Goal: Book appointment/travel/reservation

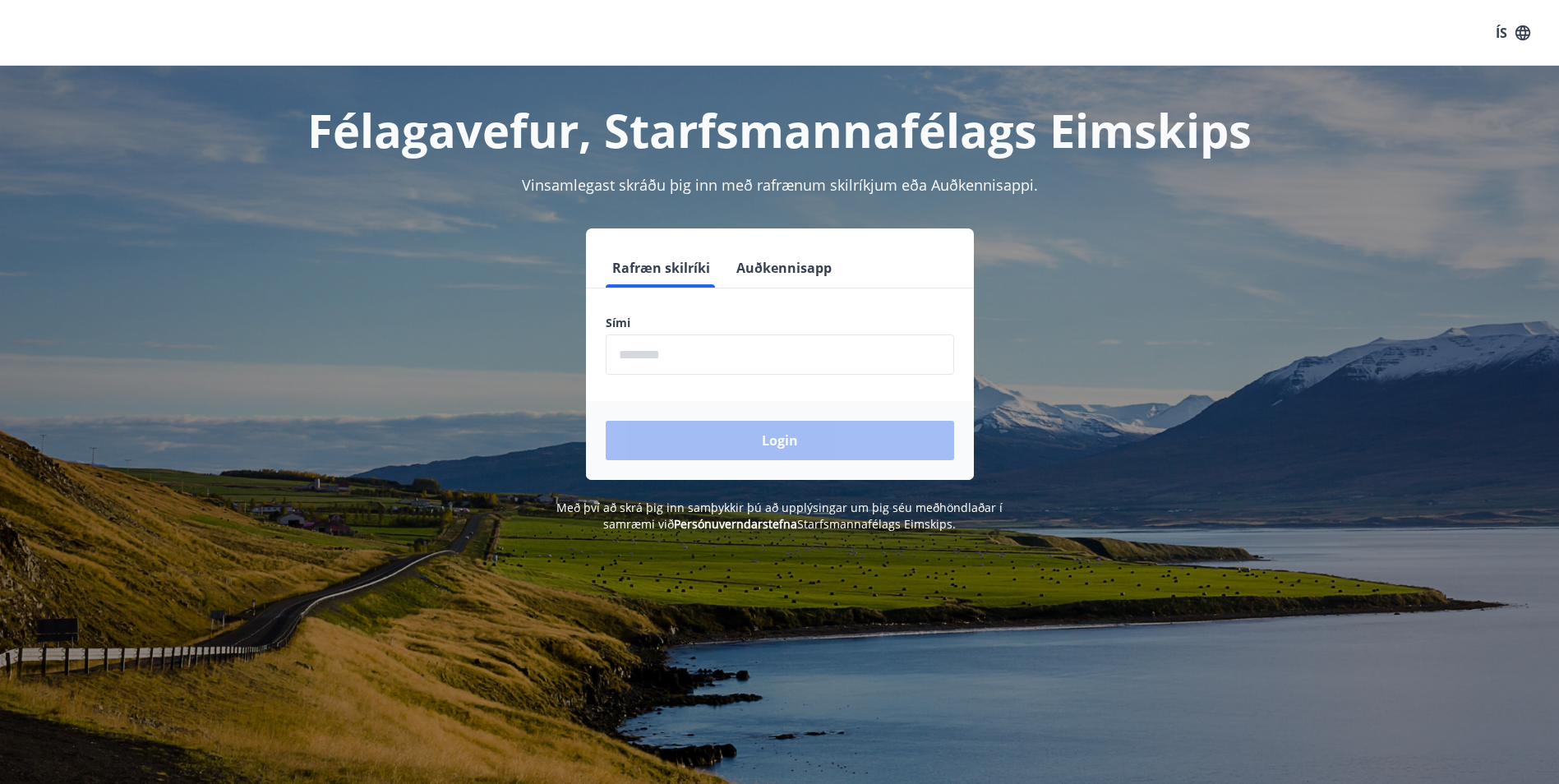
click at [722, 353] on input "phone" at bounding box center [779, 354] width 348 height 40
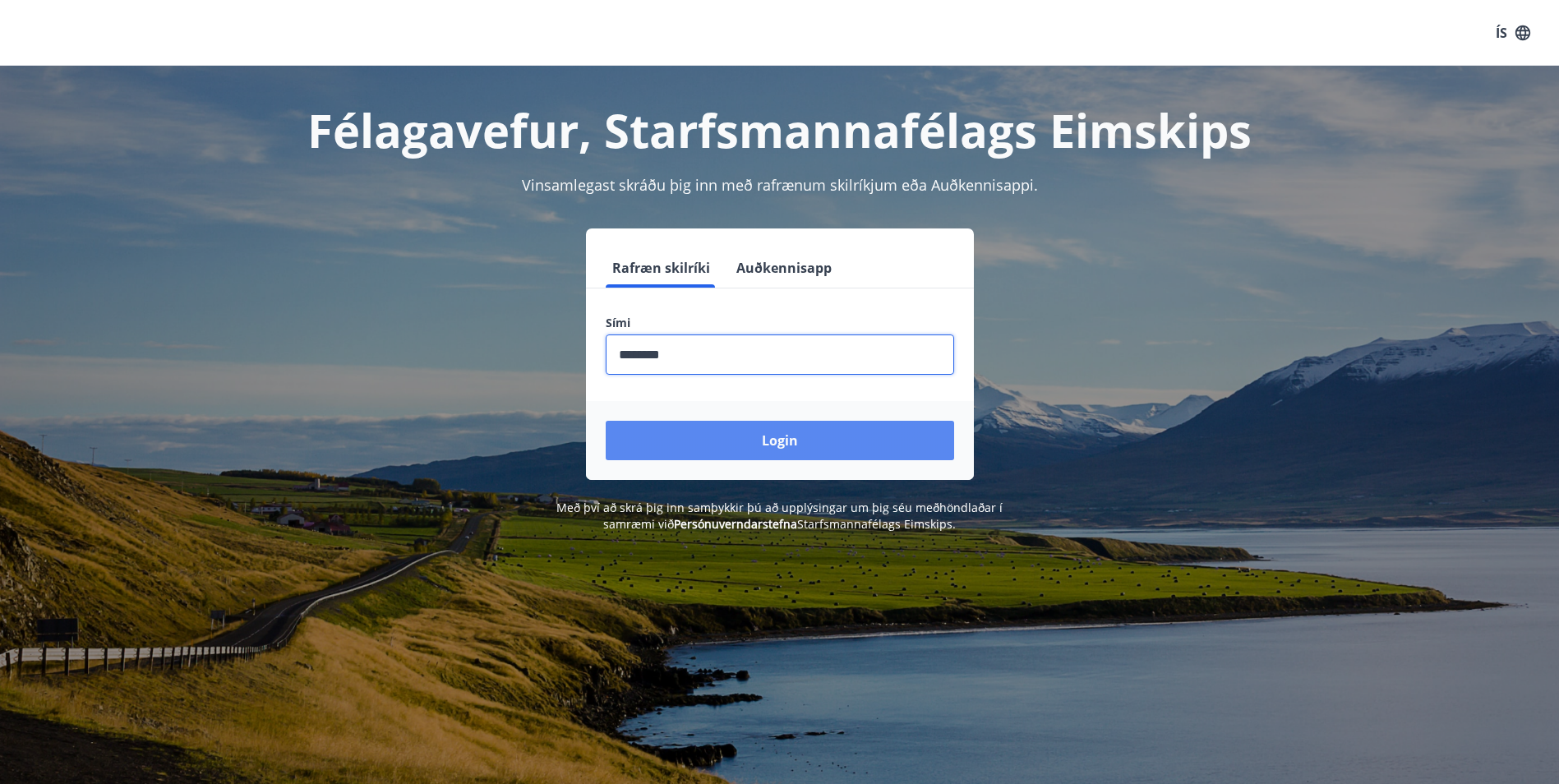
type input "********"
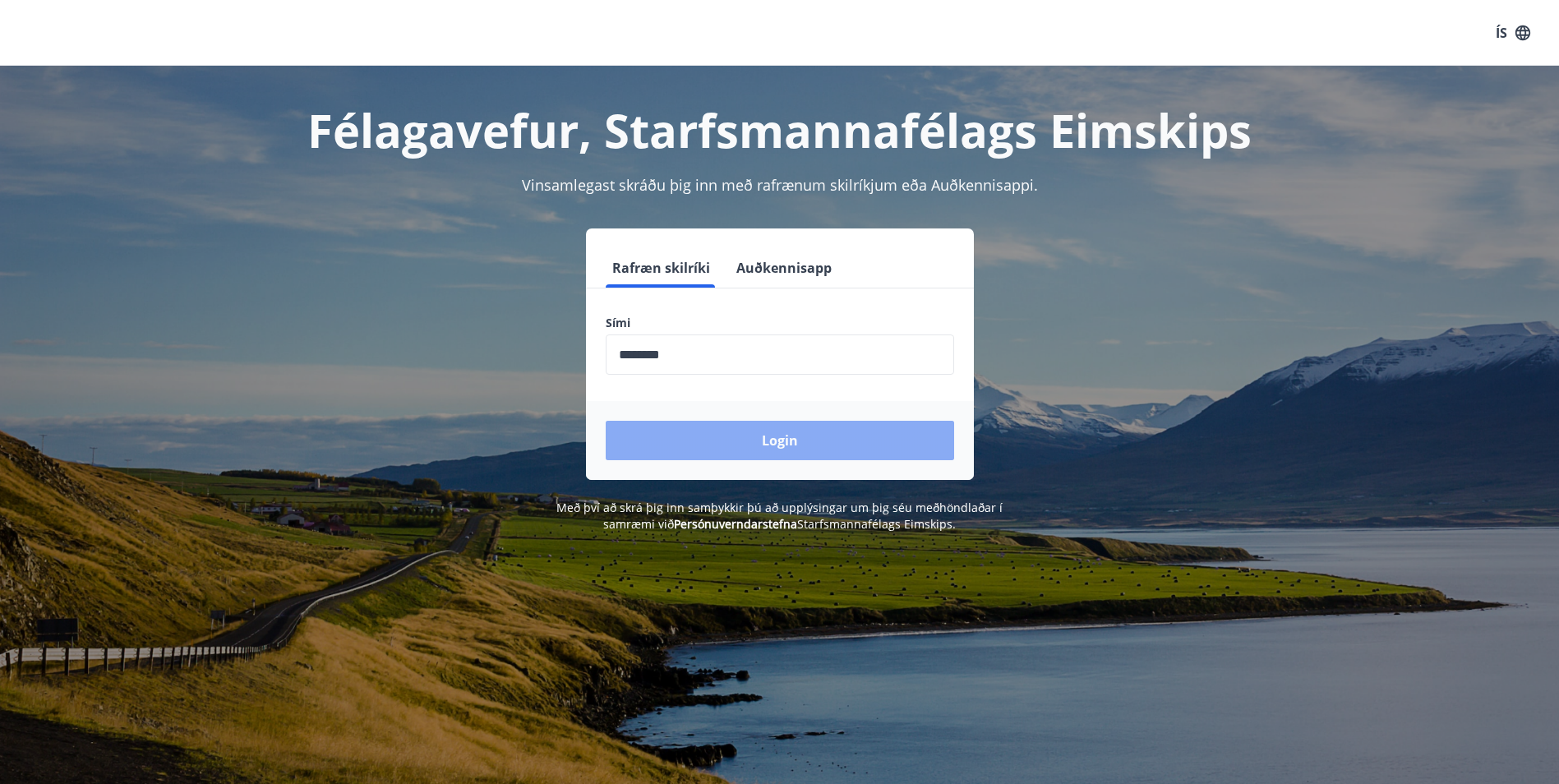
click at [759, 434] on button "Login" at bounding box center [779, 440] width 348 height 39
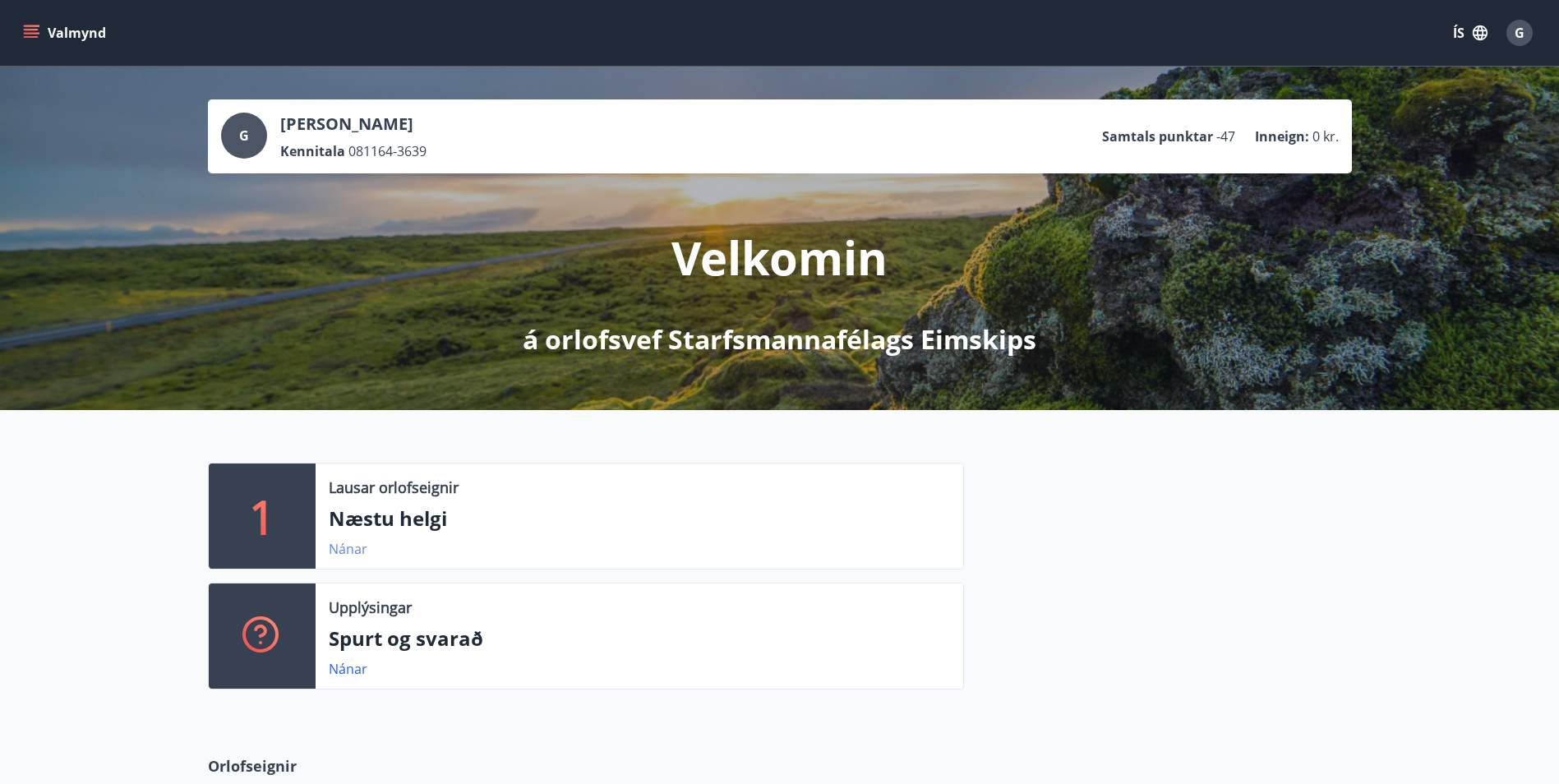
click at [339, 547] on link "Nánar" at bounding box center [348, 549] width 39 height 18
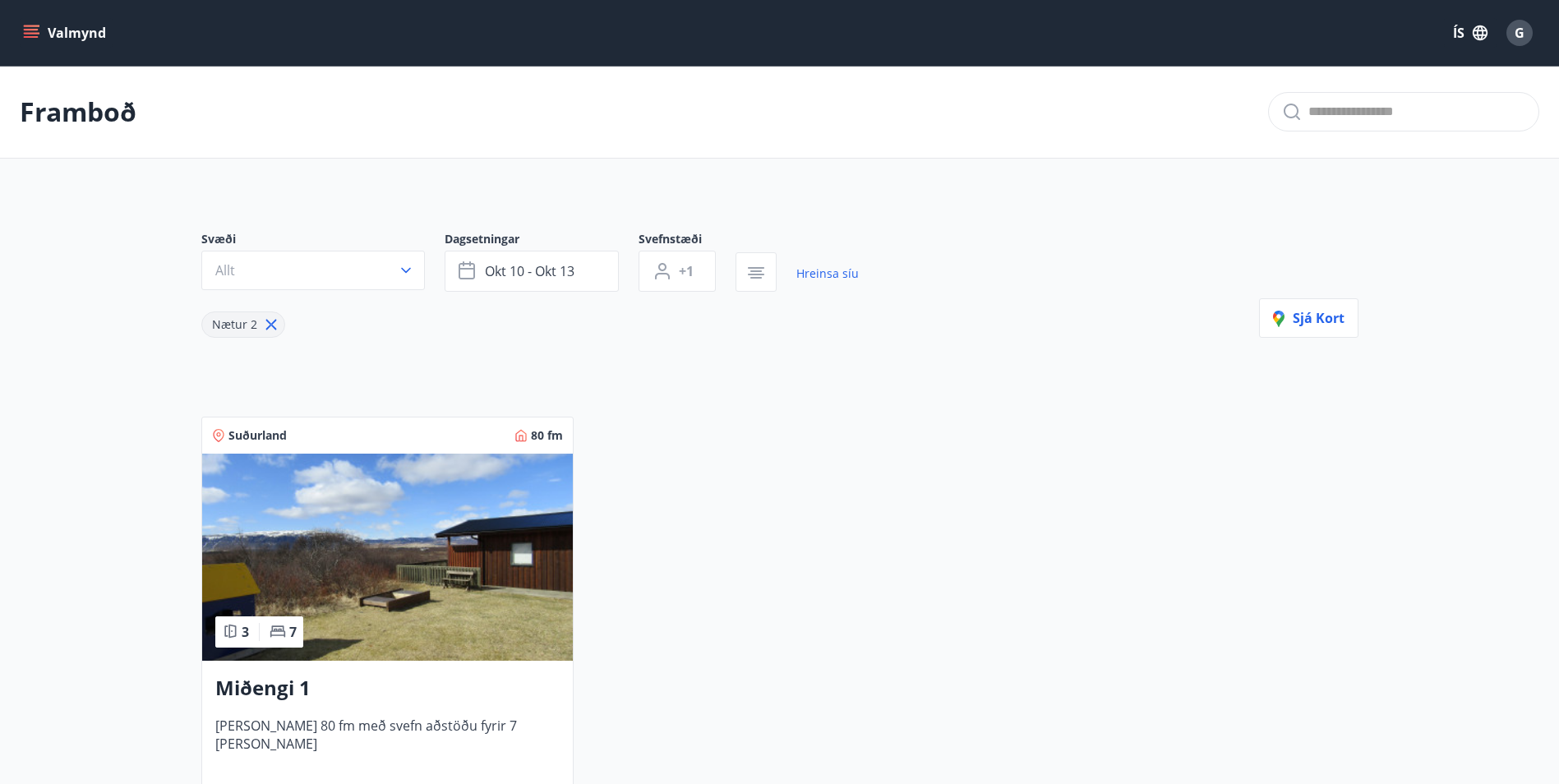
click at [33, 27] on icon "menu" at bounding box center [33, 27] width 18 height 2
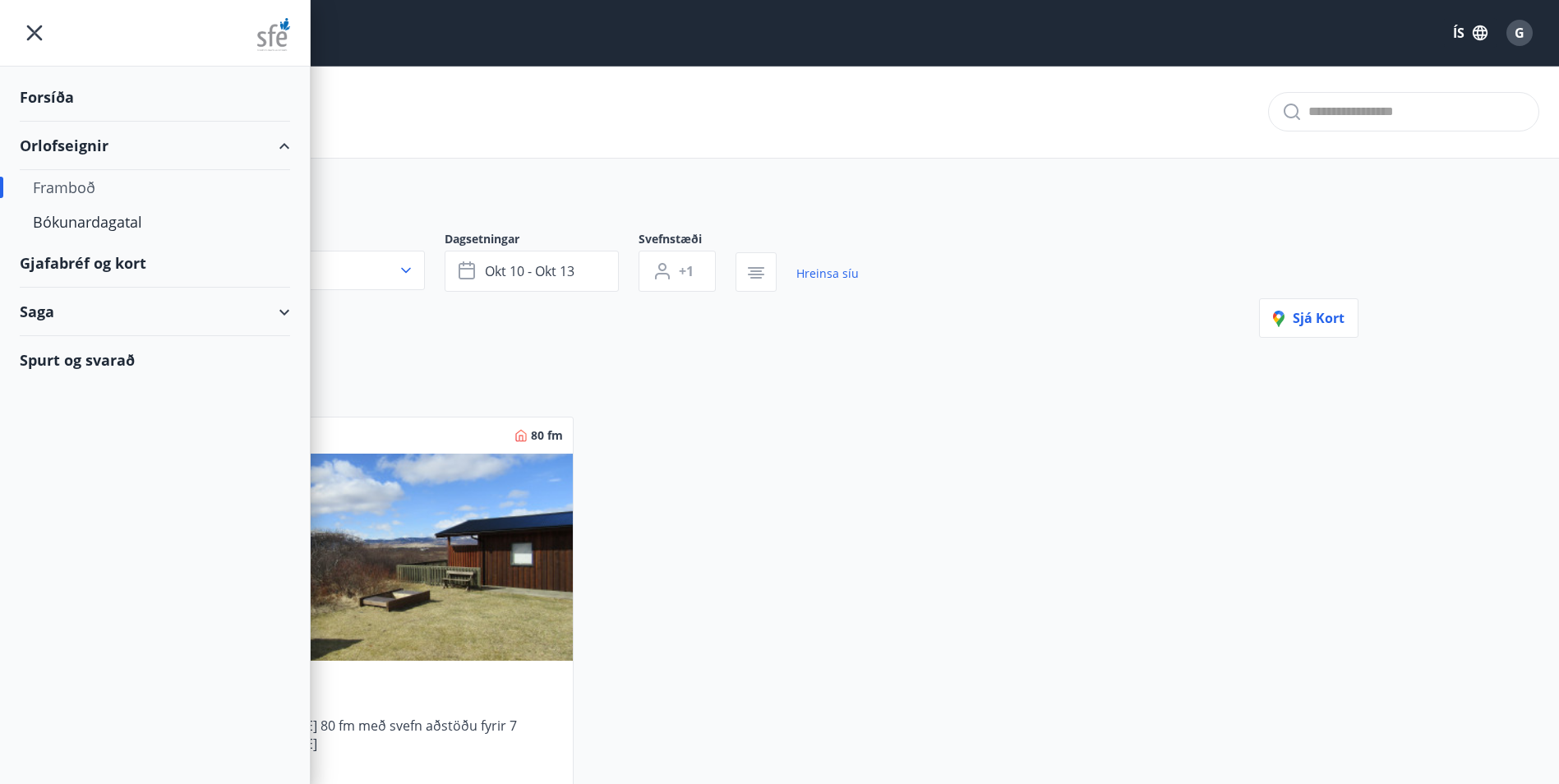
click at [104, 263] on div "Gjafabréf og kort" at bounding box center [155, 263] width 271 height 49
click at [58, 182] on div "Framboð" at bounding box center [154, 187] width 244 height 34
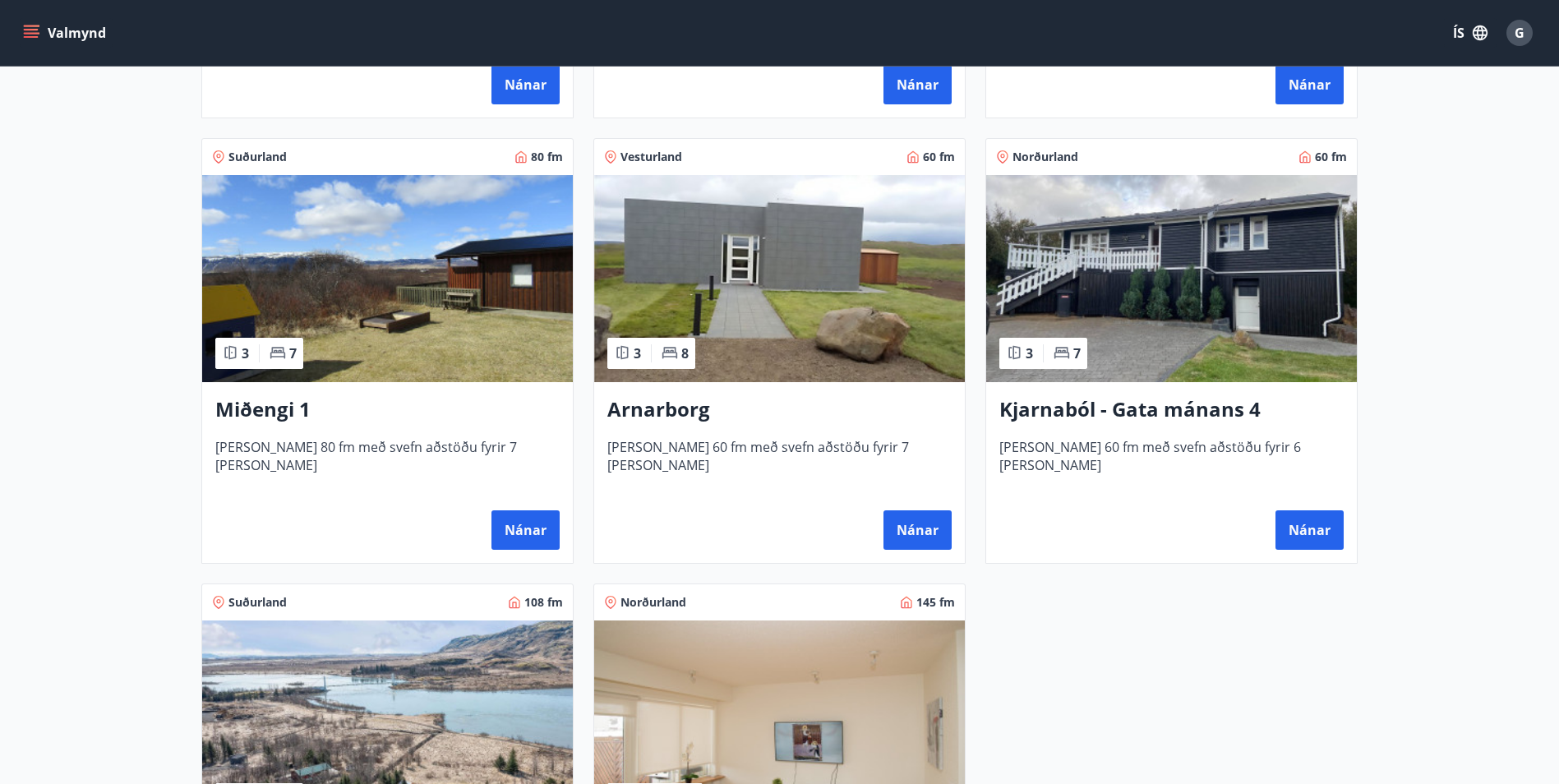
scroll to position [1126, 0]
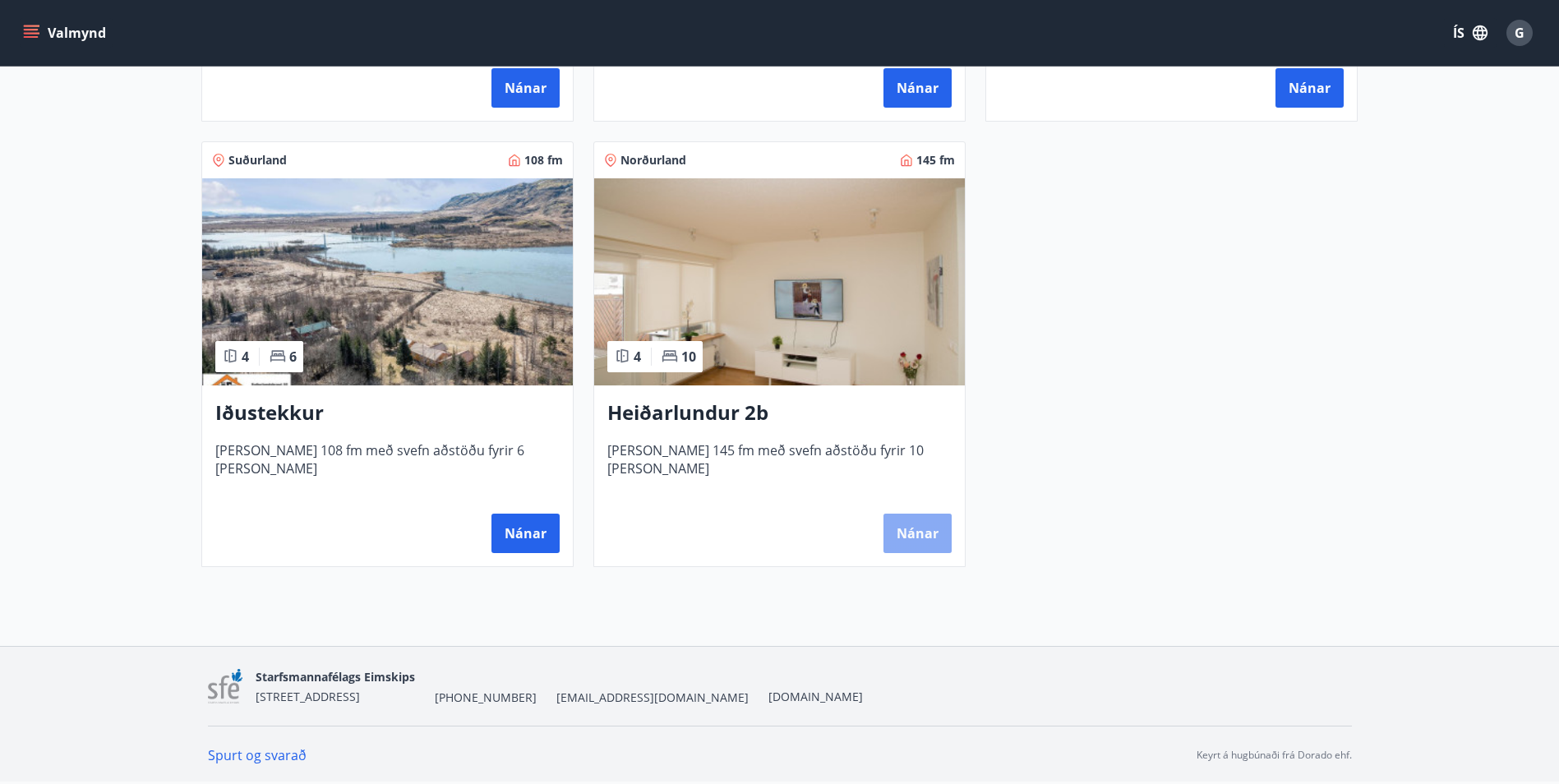
click at [924, 528] on button "Nánar" at bounding box center [918, 533] width 68 height 39
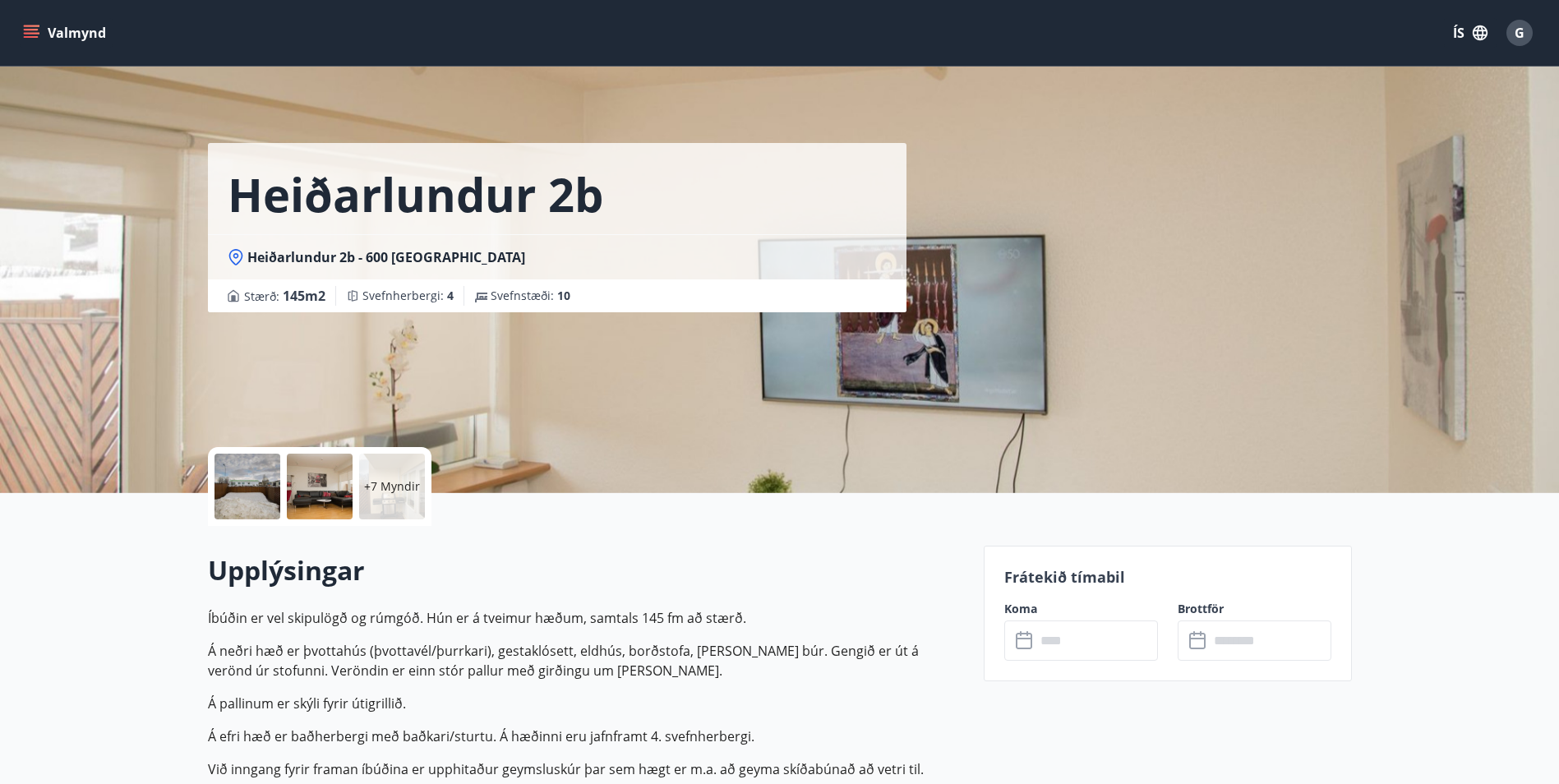
scroll to position [684, 0]
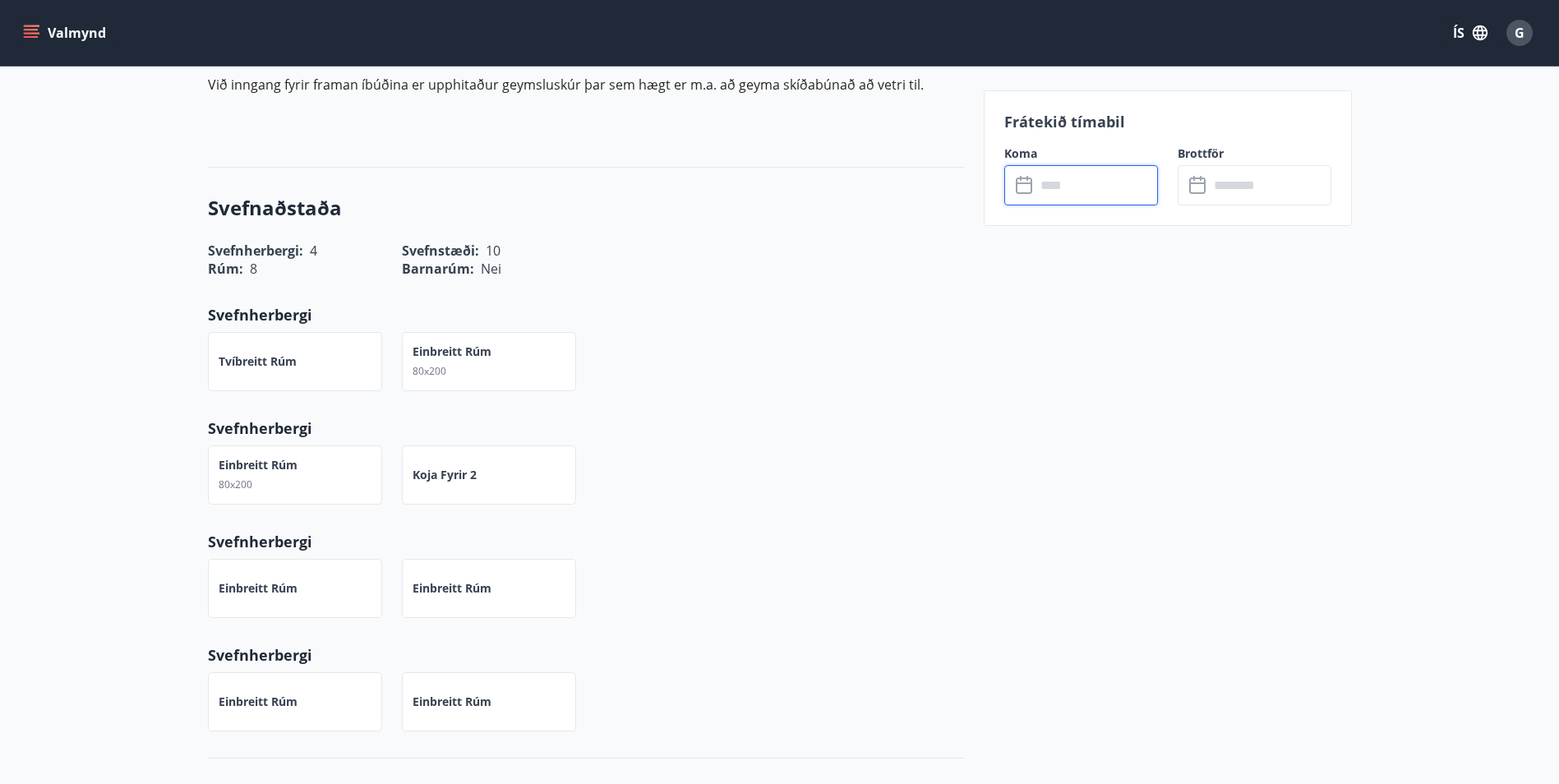
click at [1100, 190] on input "text" at bounding box center [1096, 185] width 122 height 40
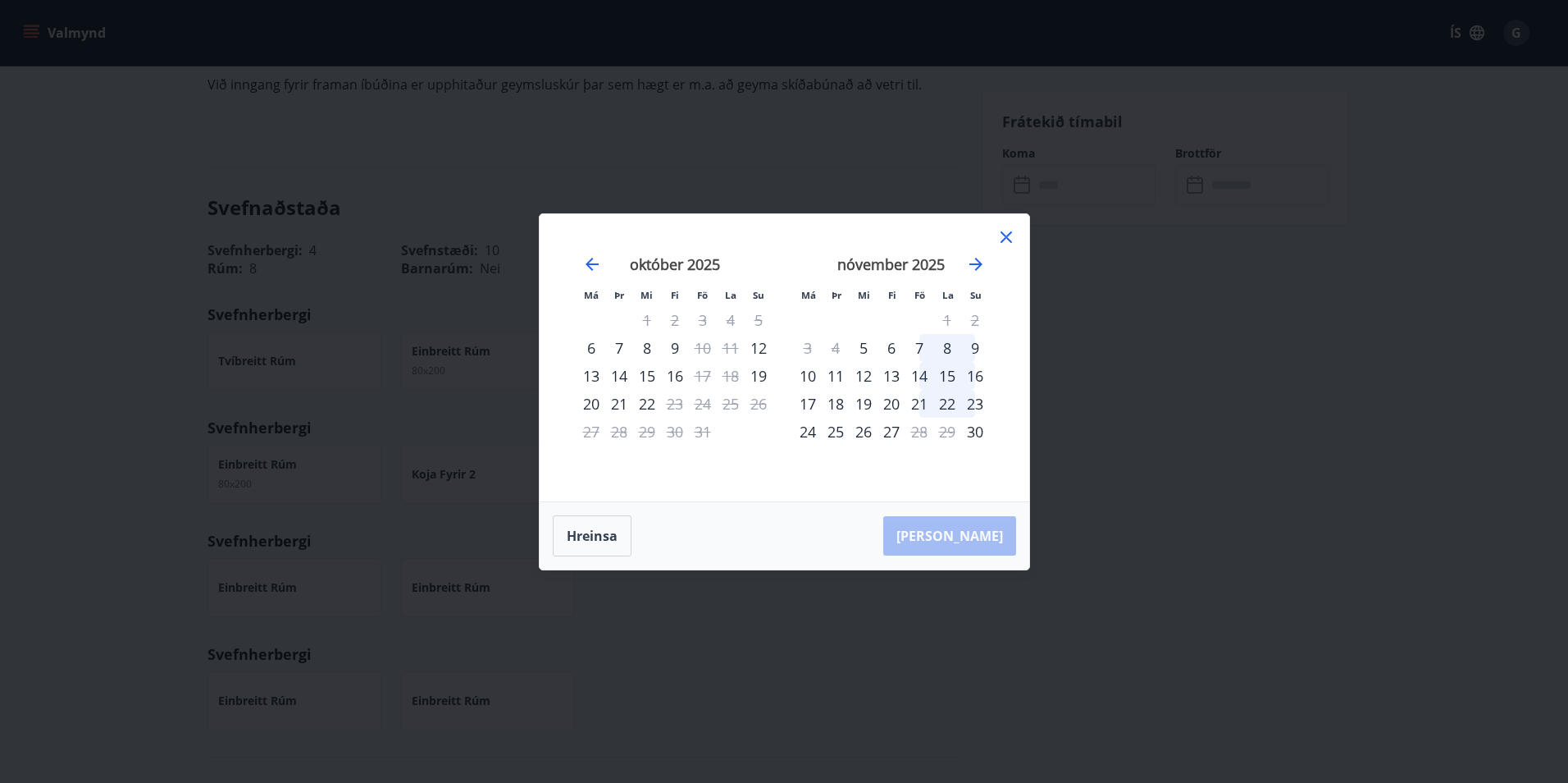
click at [1004, 233] on icon at bounding box center [1006, 237] width 20 height 20
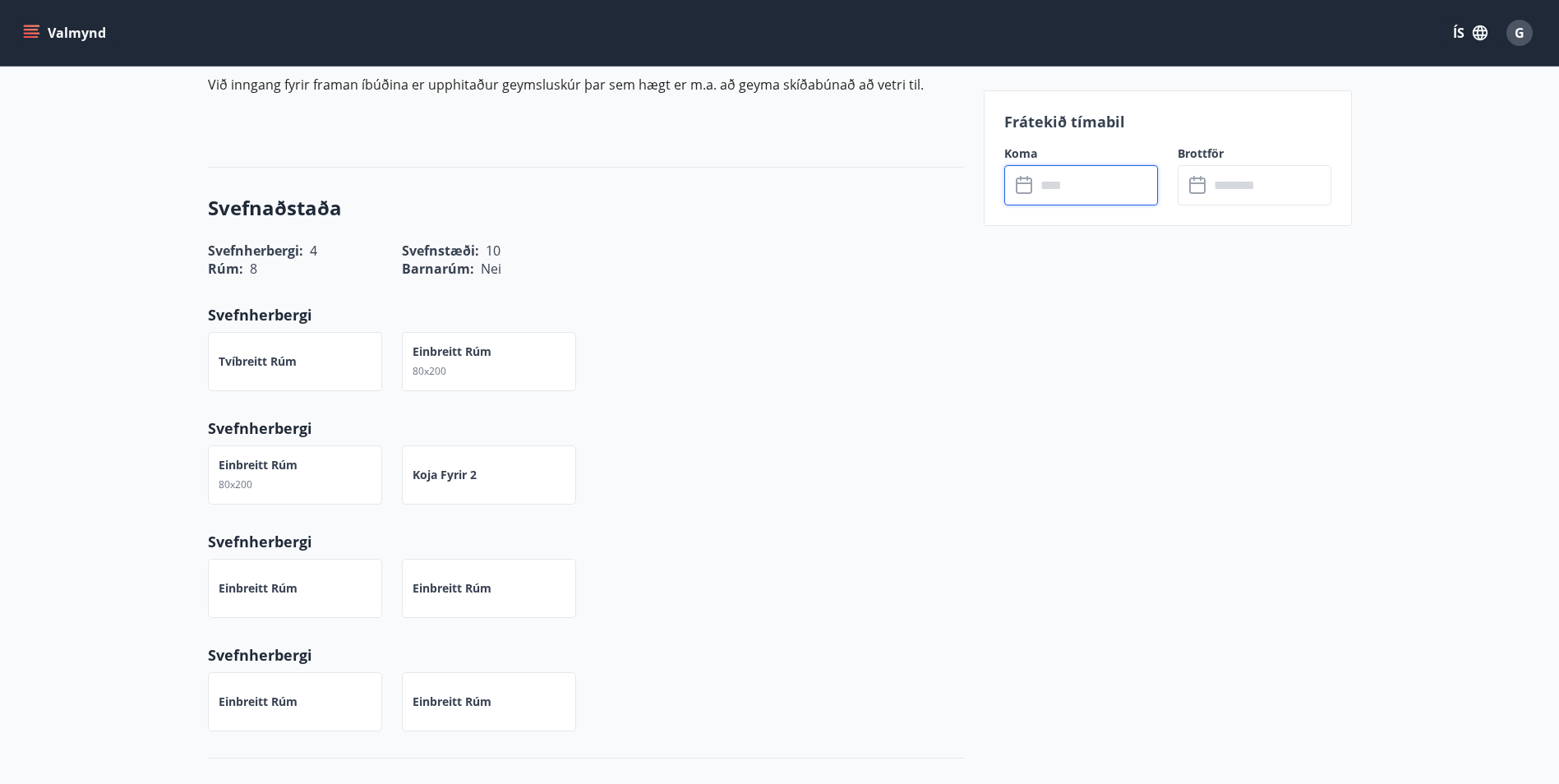
scroll to position [0, 0]
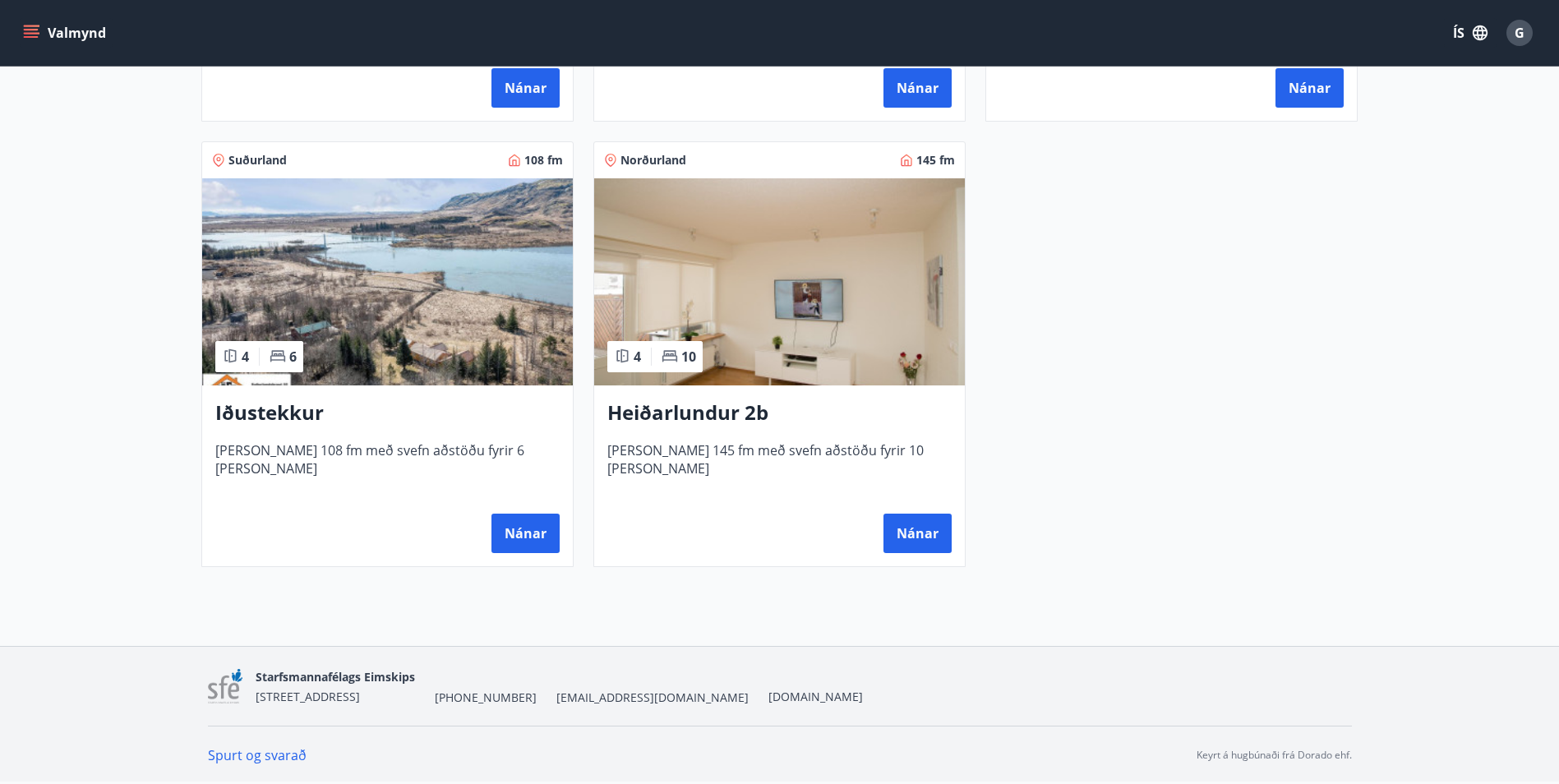
scroll to position [442, 0]
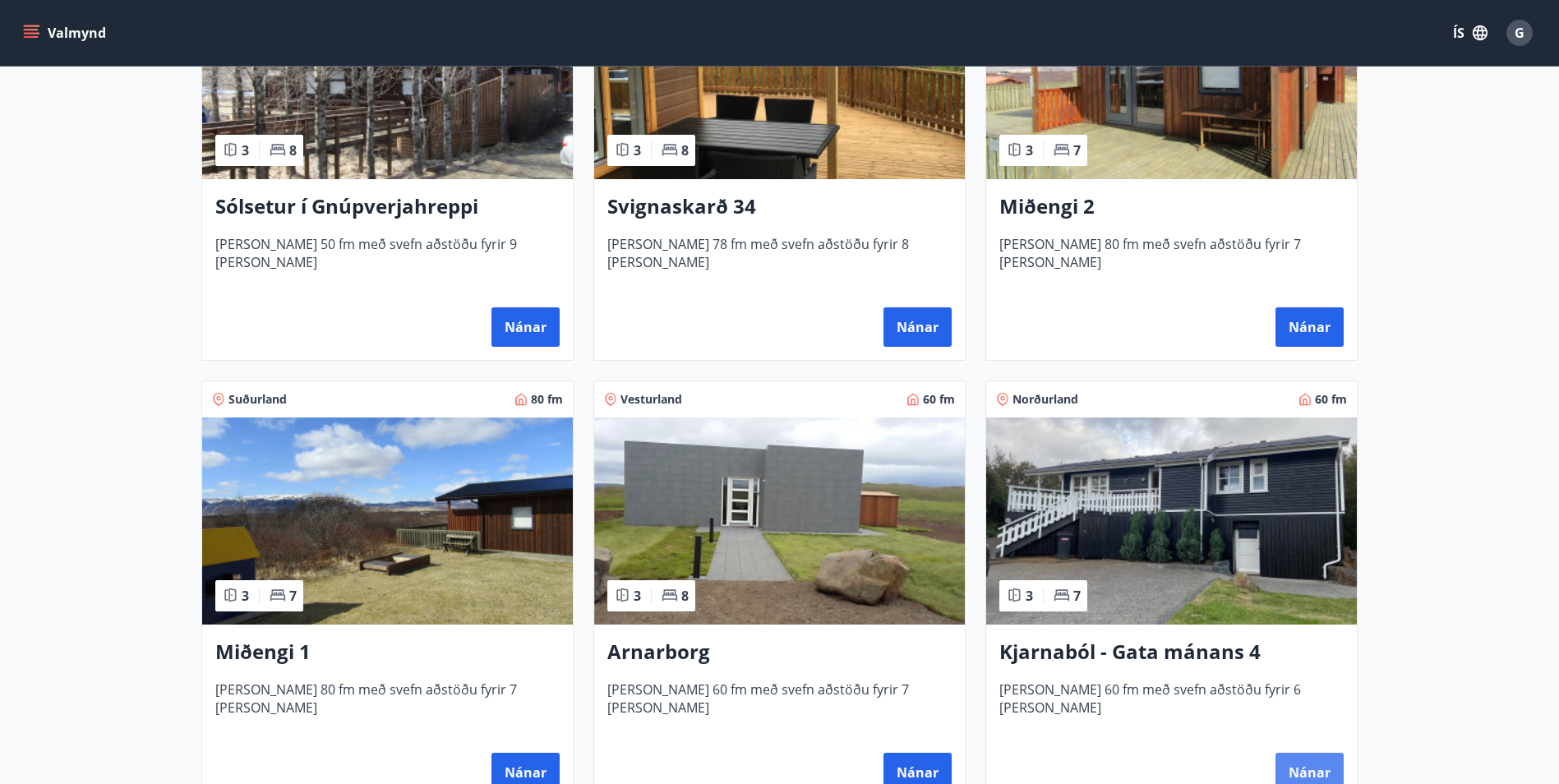
click at [1318, 756] on button "Nánar" at bounding box center [1310, 772] width 68 height 39
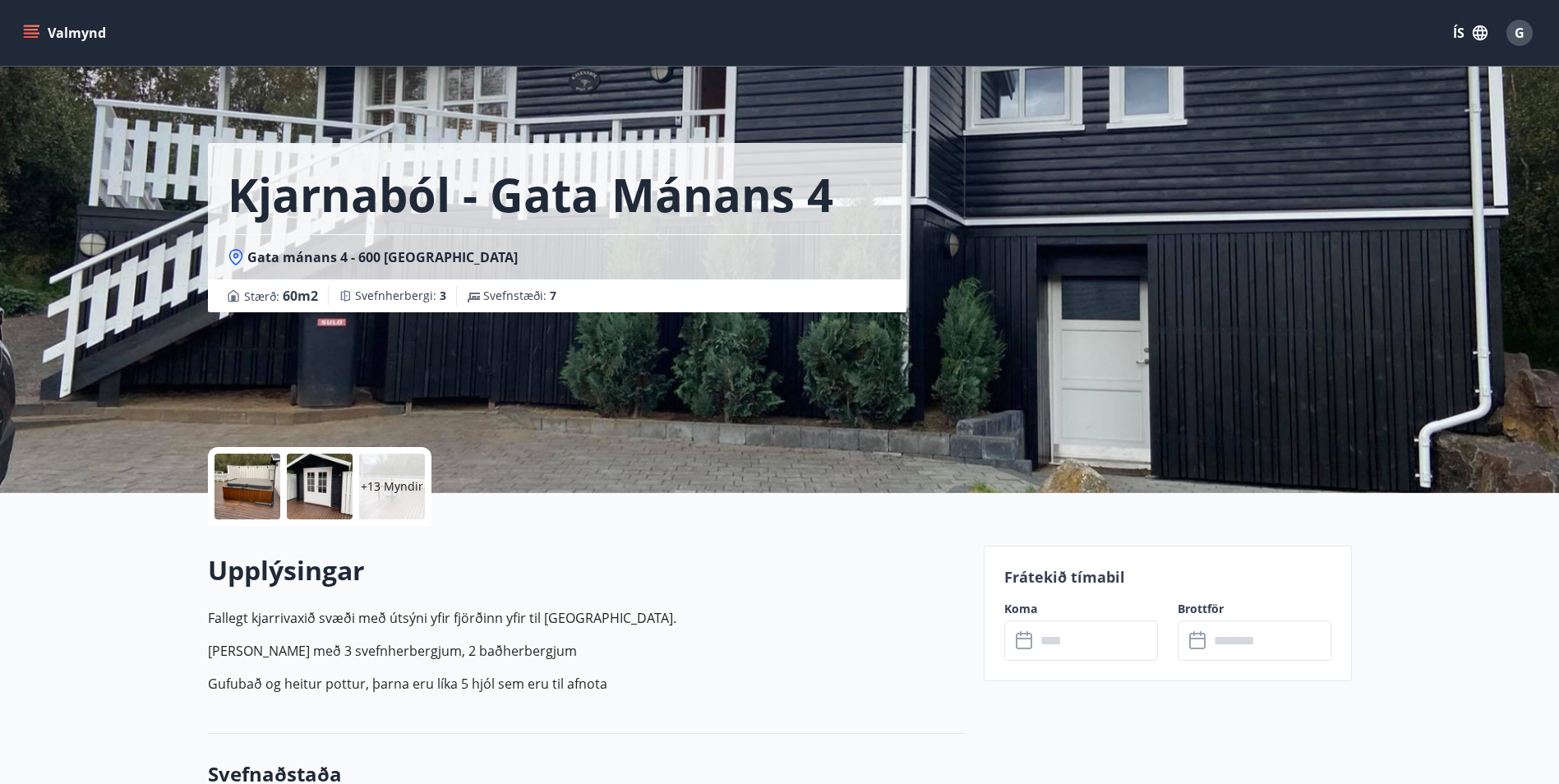
scroll to position [684, 0]
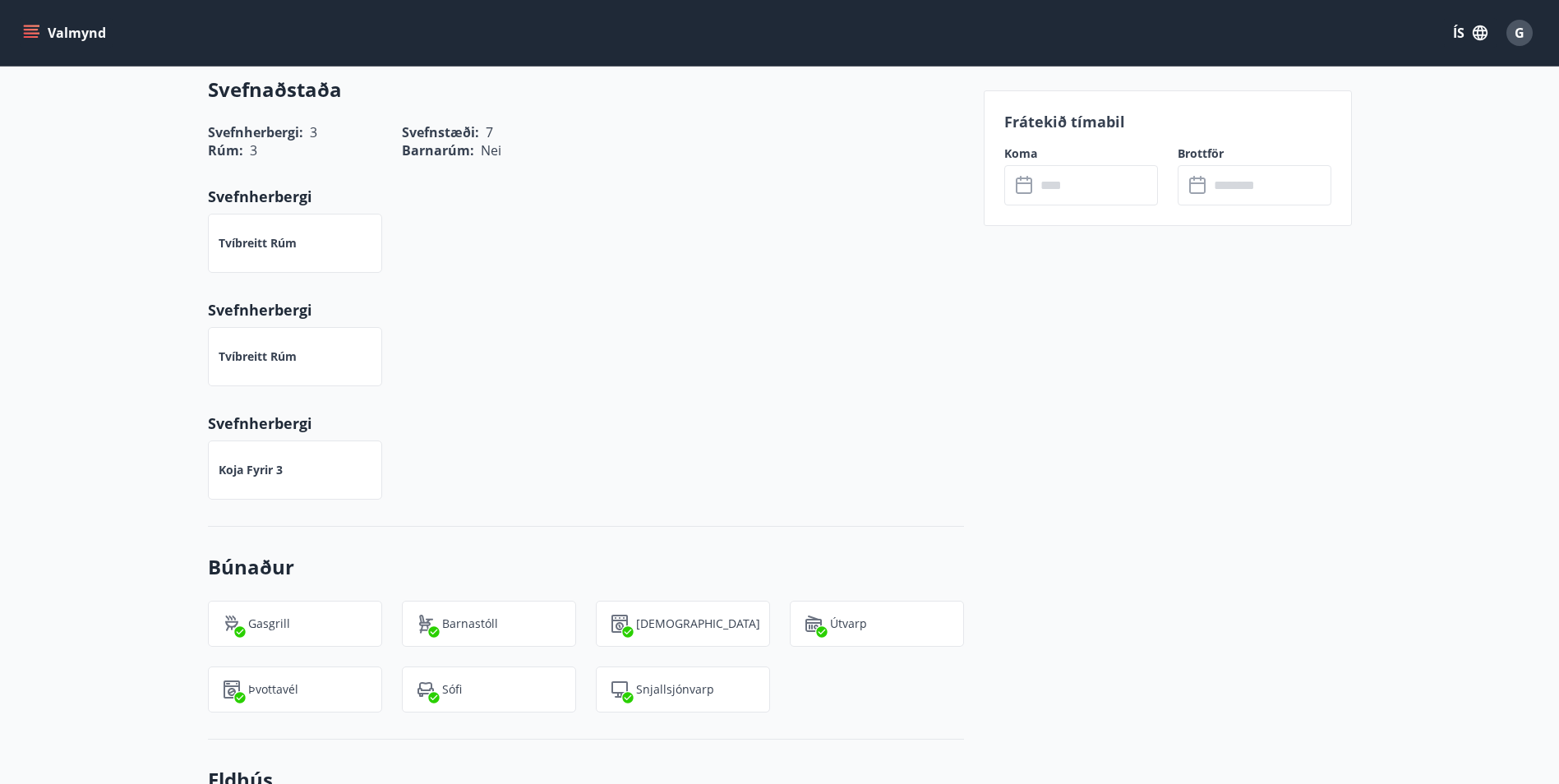
click at [1092, 182] on input "text" at bounding box center [1096, 185] width 122 height 40
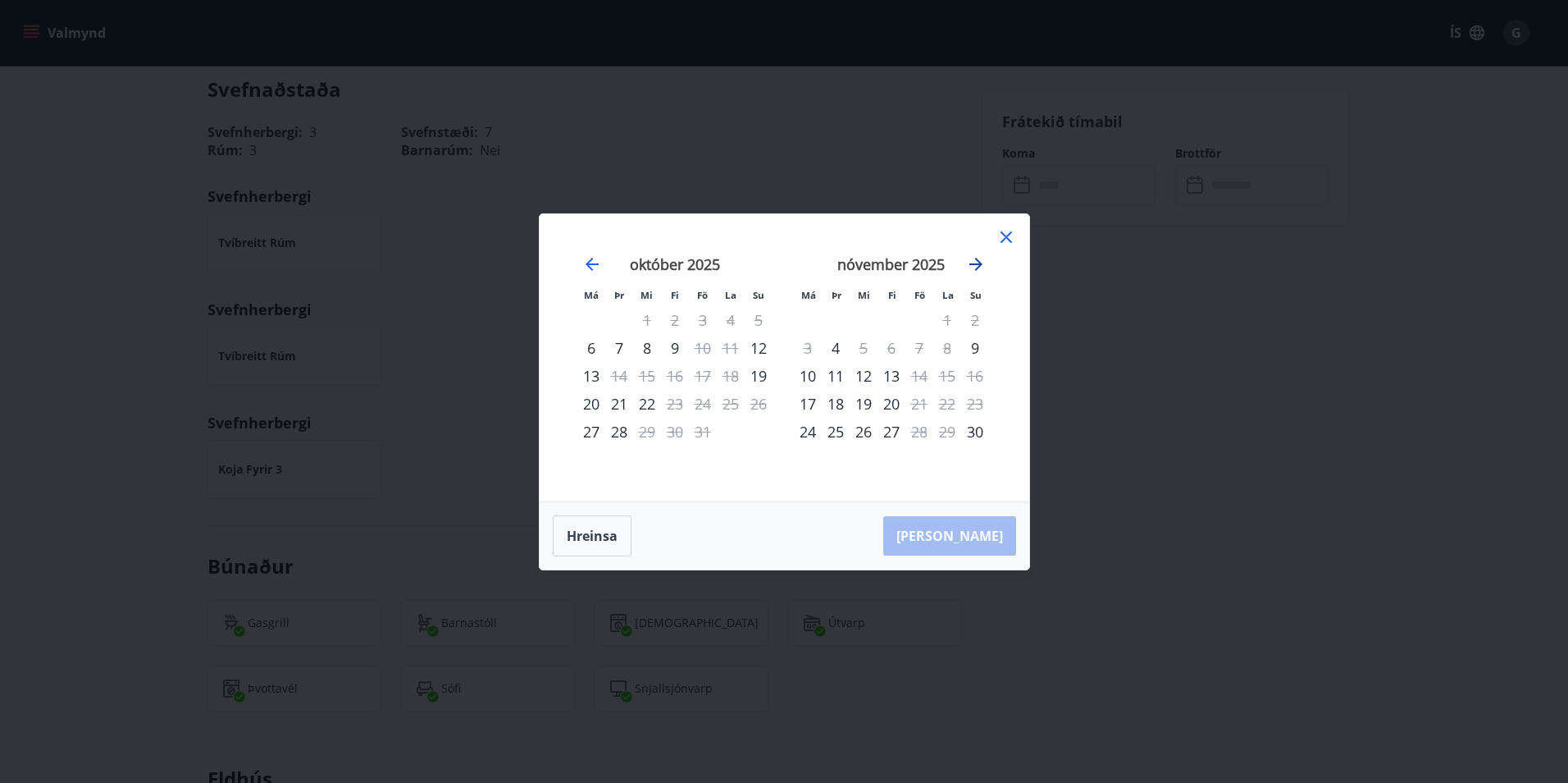
click at [972, 258] on icon "Move forward to switch to the next month." at bounding box center [976, 264] width 20 height 20
click at [1004, 234] on icon at bounding box center [1006, 237] width 11 height 11
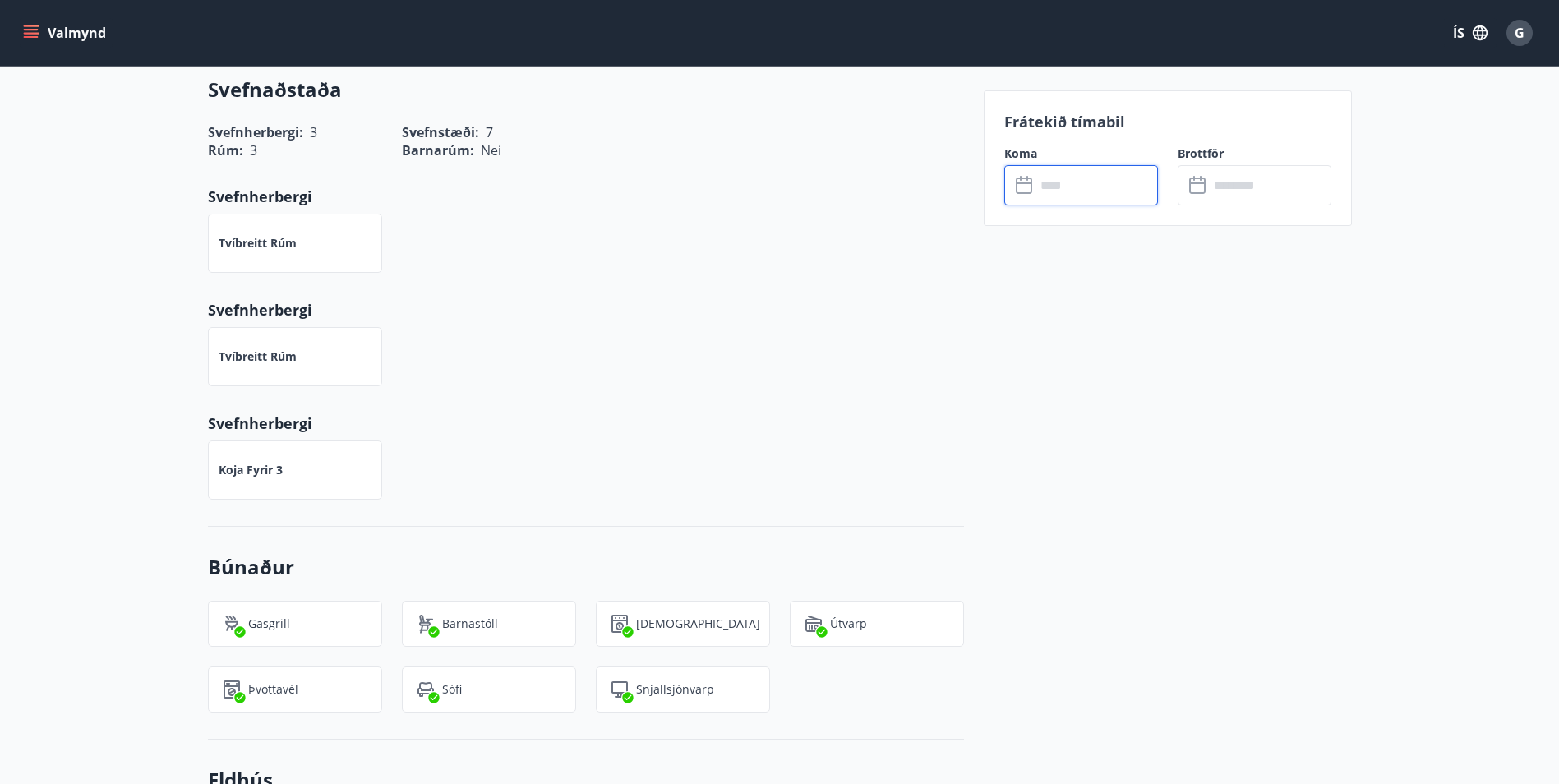
scroll to position [0, 0]
